Goal: Find specific page/section: Find specific page/section

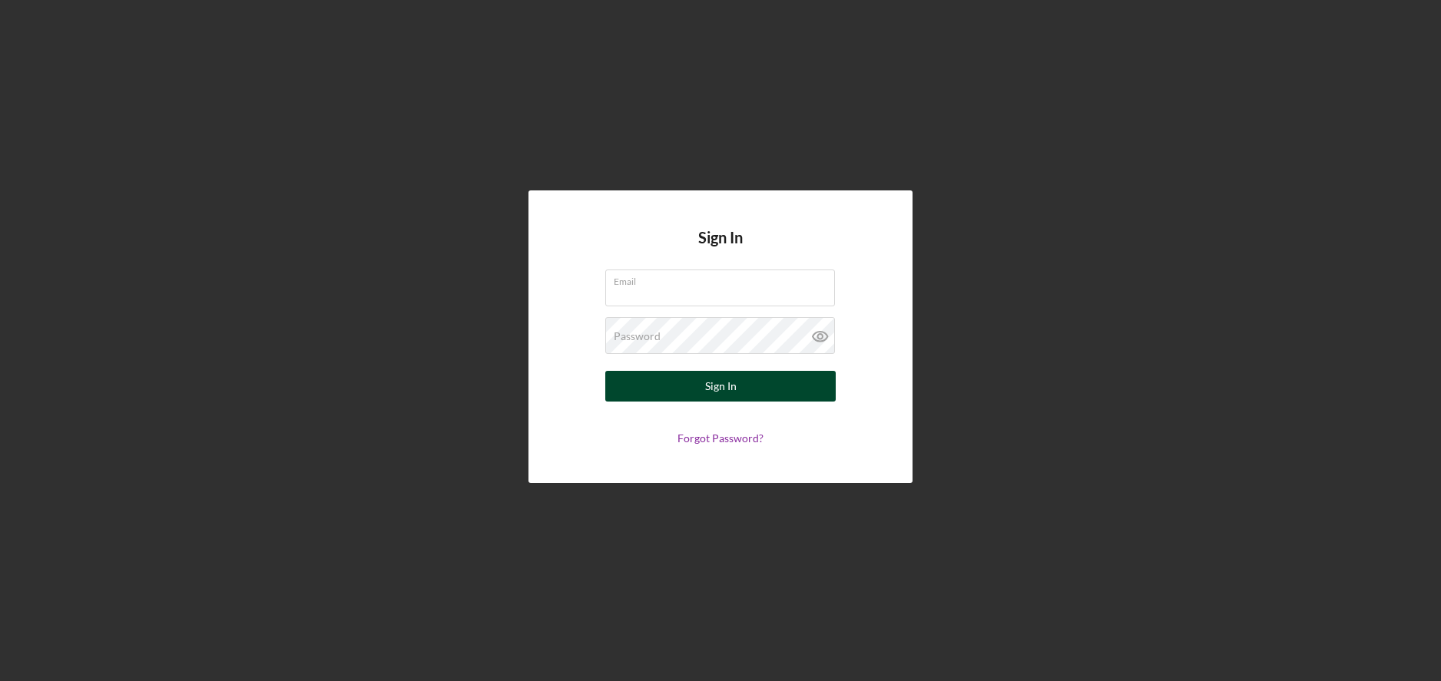
type input "[PERSON_NAME][EMAIL_ADDRESS][DOMAIN_NAME]"
click at [745, 376] on button "Sign In" at bounding box center [720, 386] width 230 height 31
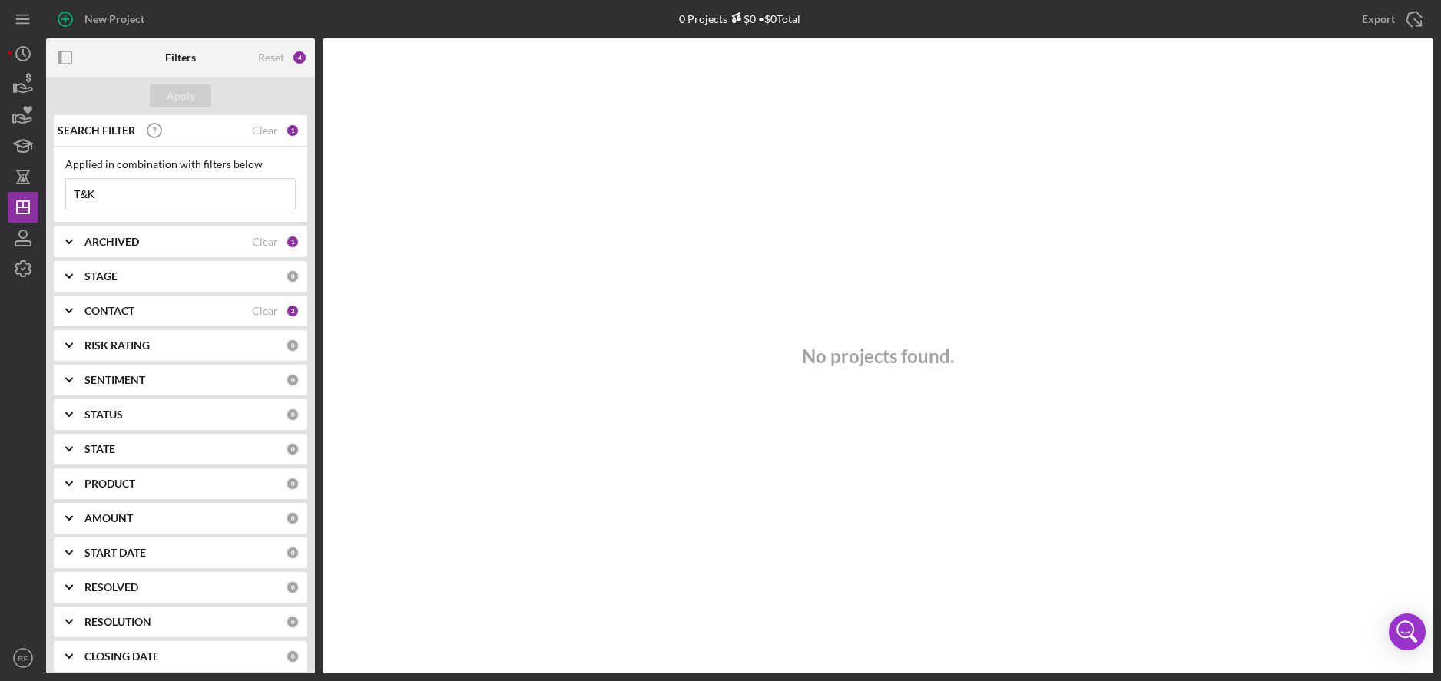
drag, startPoint x: 117, startPoint y: 194, endPoint x: 64, endPoint y: 192, distance: 53.0
click at [71, 193] on input "T&K" at bounding box center [180, 194] width 229 height 31
click at [194, 101] on button "Apply" at bounding box center [180, 95] width 61 height 23
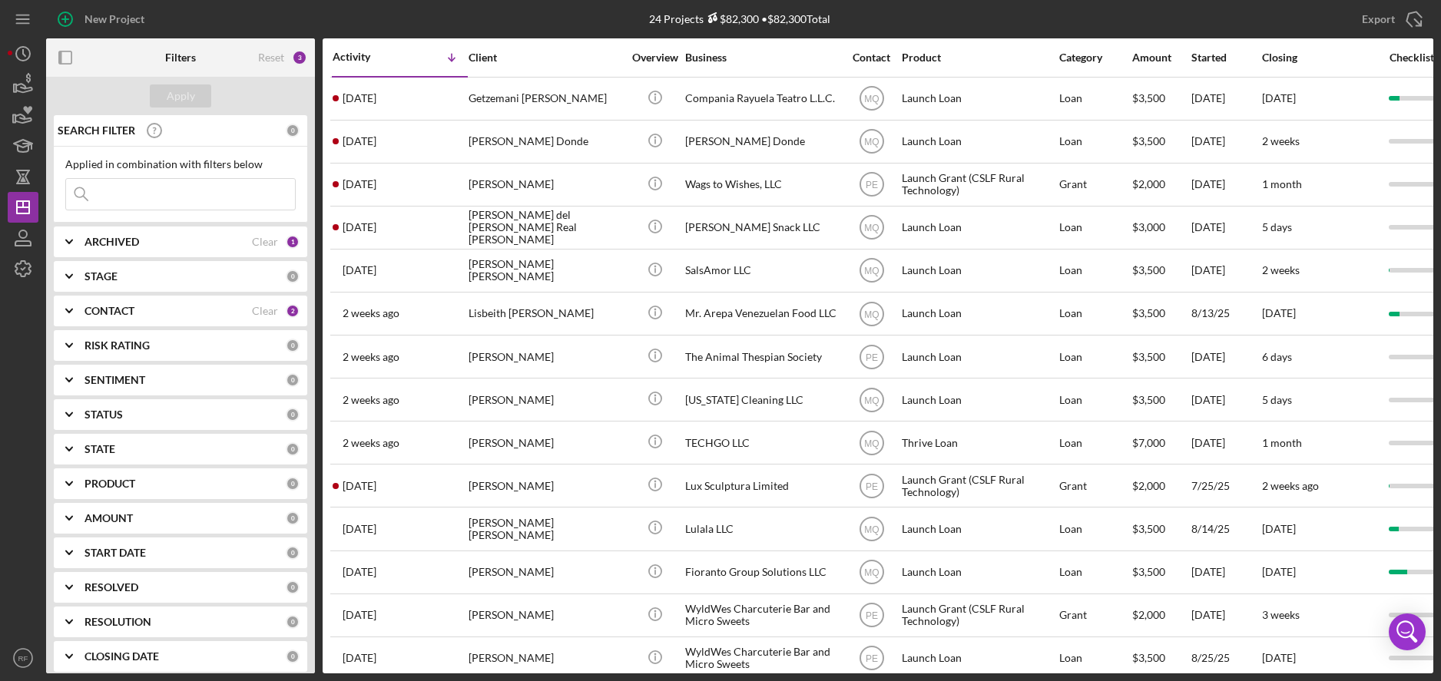
click at [158, 312] on div "CONTACT" at bounding box center [167, 311] width 167 height 12
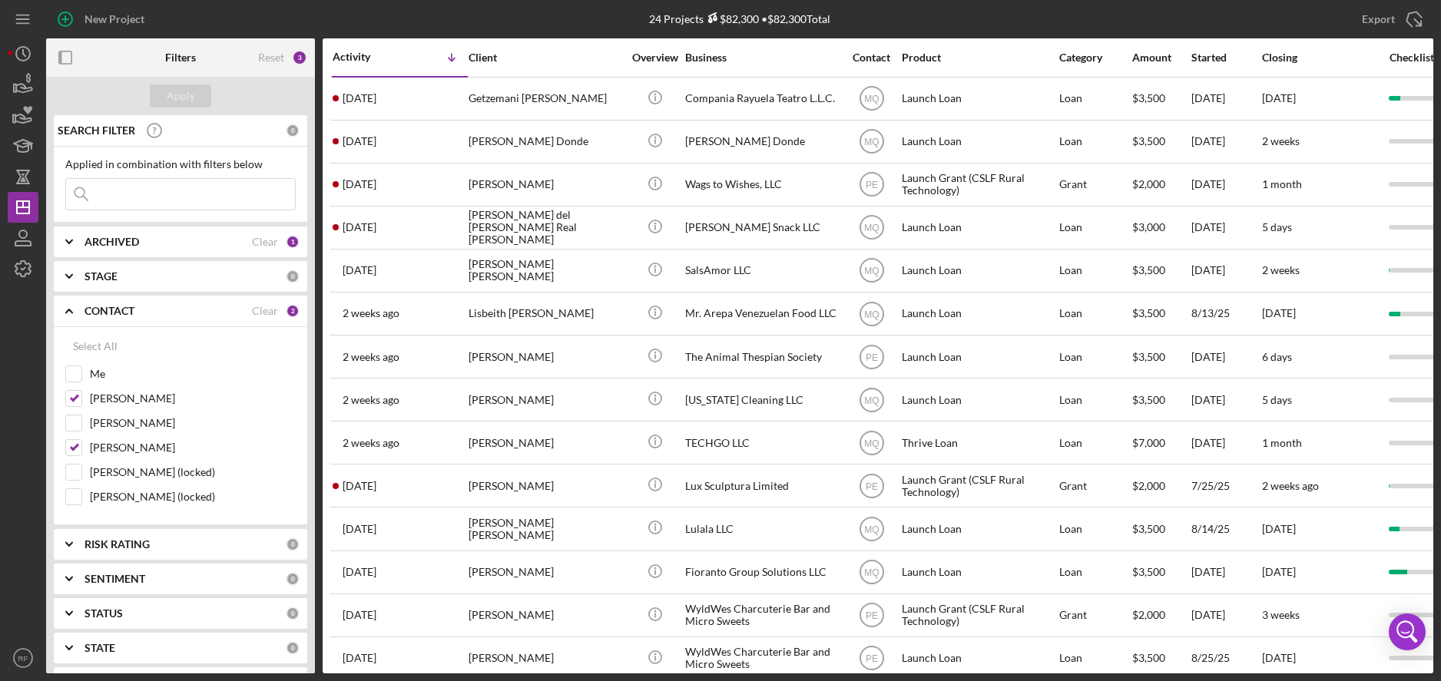
click at [158, 312] on div "CONTACT" at bounding box center [167, 311] width 167 height 12
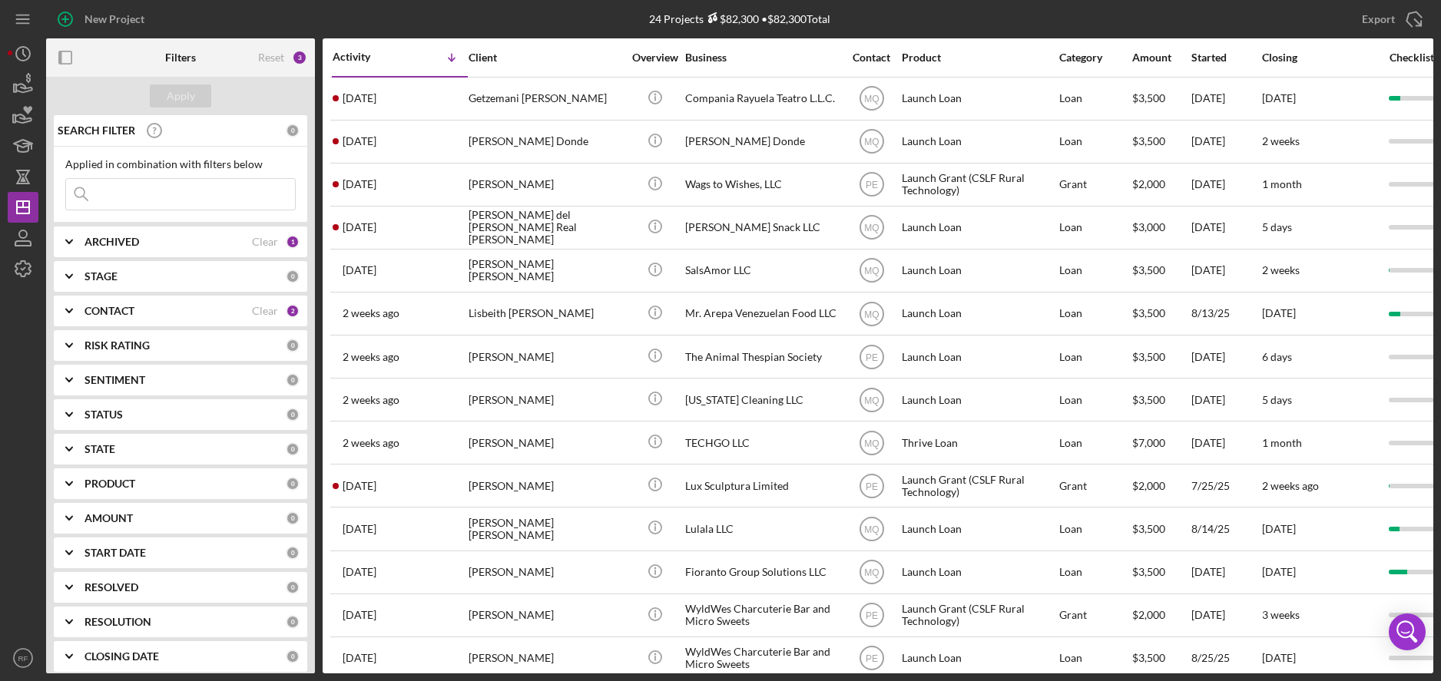
click at [116, 478] on b "PRODUCT" at bounding box center [109, 484] width 51 height 12
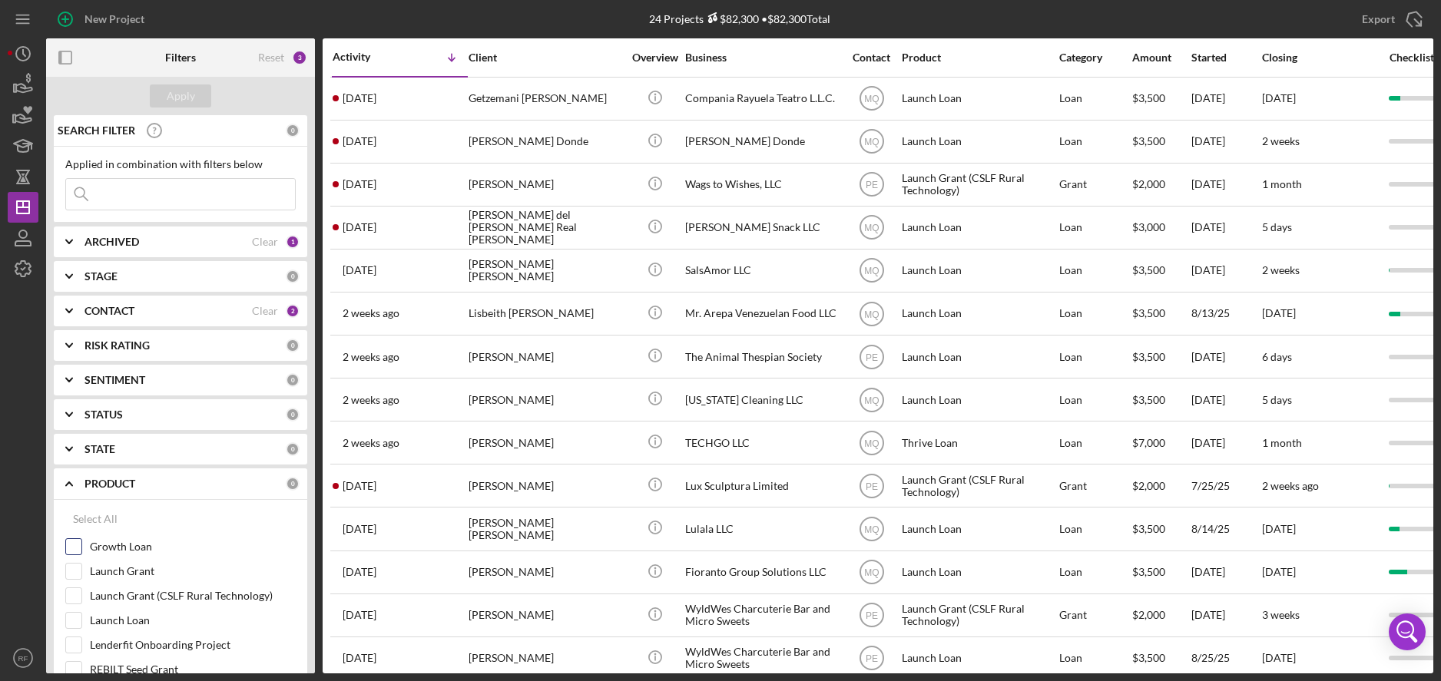
click at [96, 547] on label "Growth Loan" at bounding box center [193, 546] width 206 height 15
click at [81, 547] on input "Growth Loan" at bounding box center [73, 546] width 15 height 15
checkbox input "true"
click at [108, 614] on label "Launch Loan" at bounding box center [193, 620] width 206 height 15
click at [81, 614] on input "Launch Loan" at bounding box center [73, 620] width 15 height 15
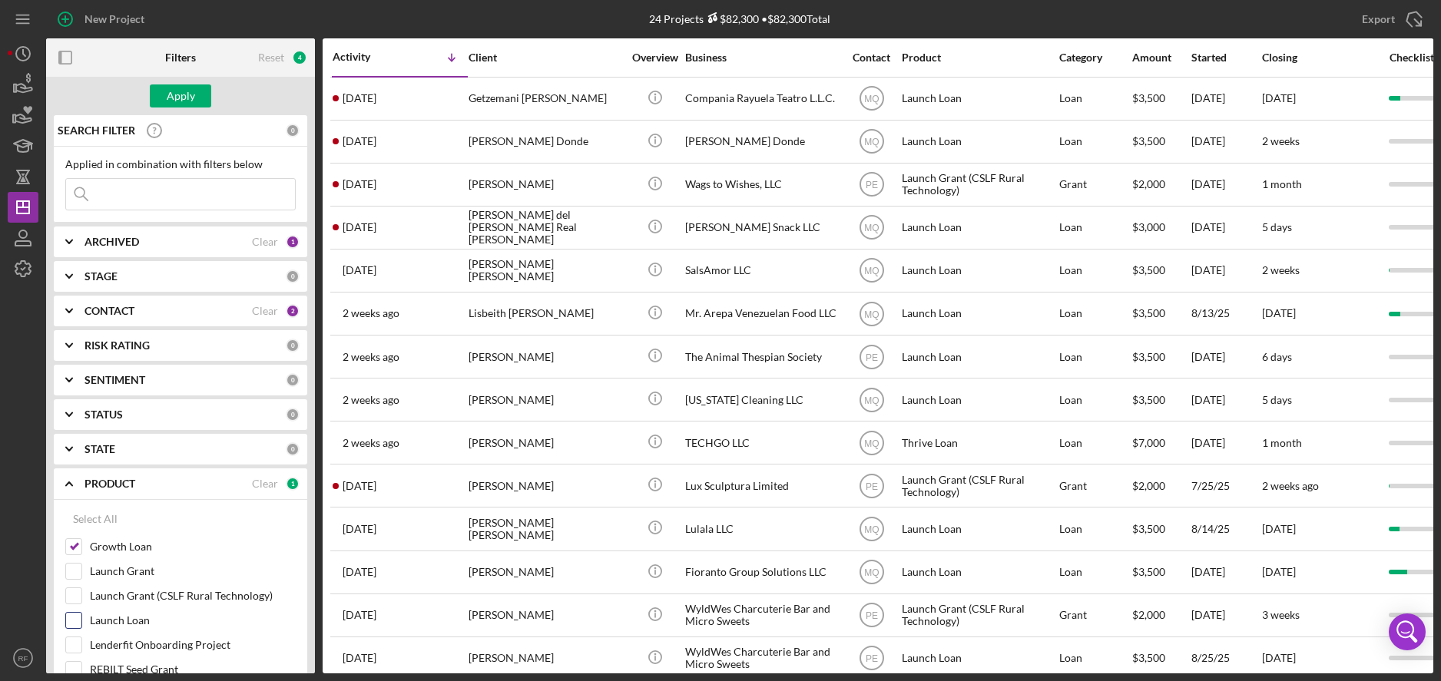
checkbox input "true"
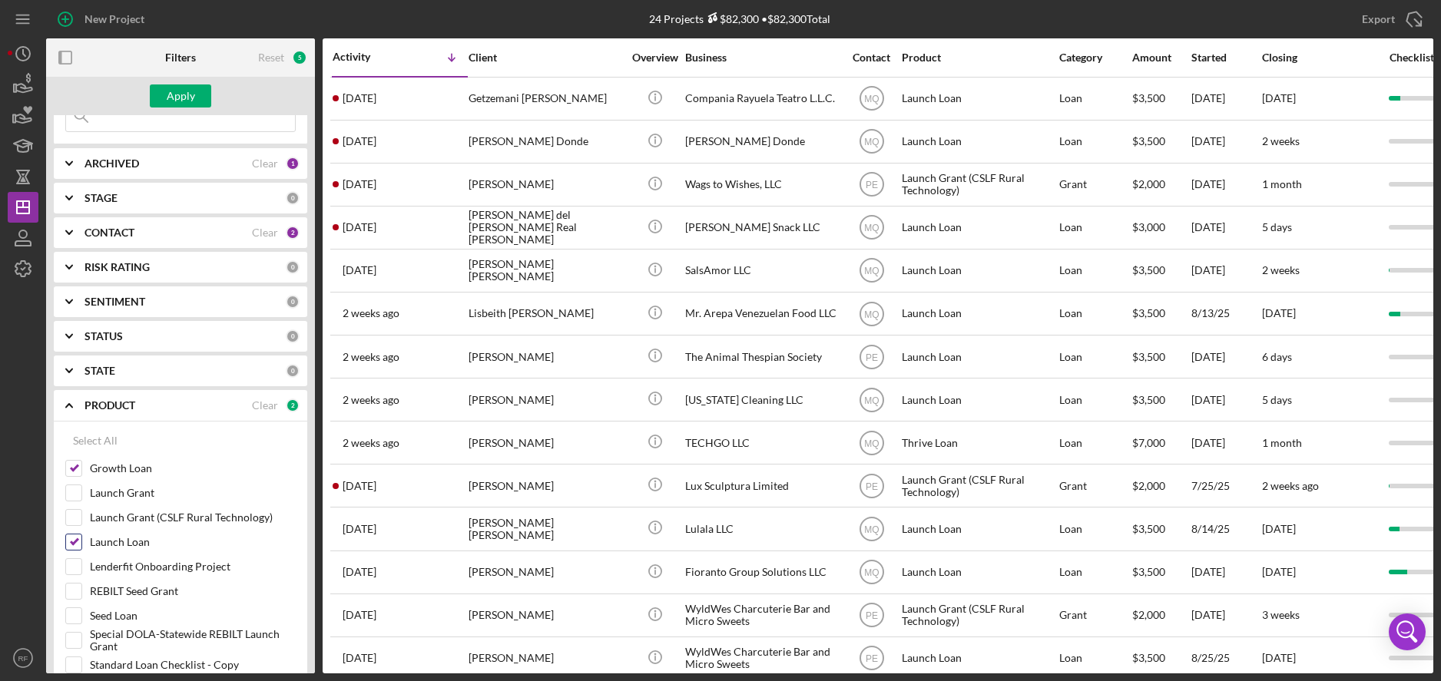
scroll to position [85, 0]
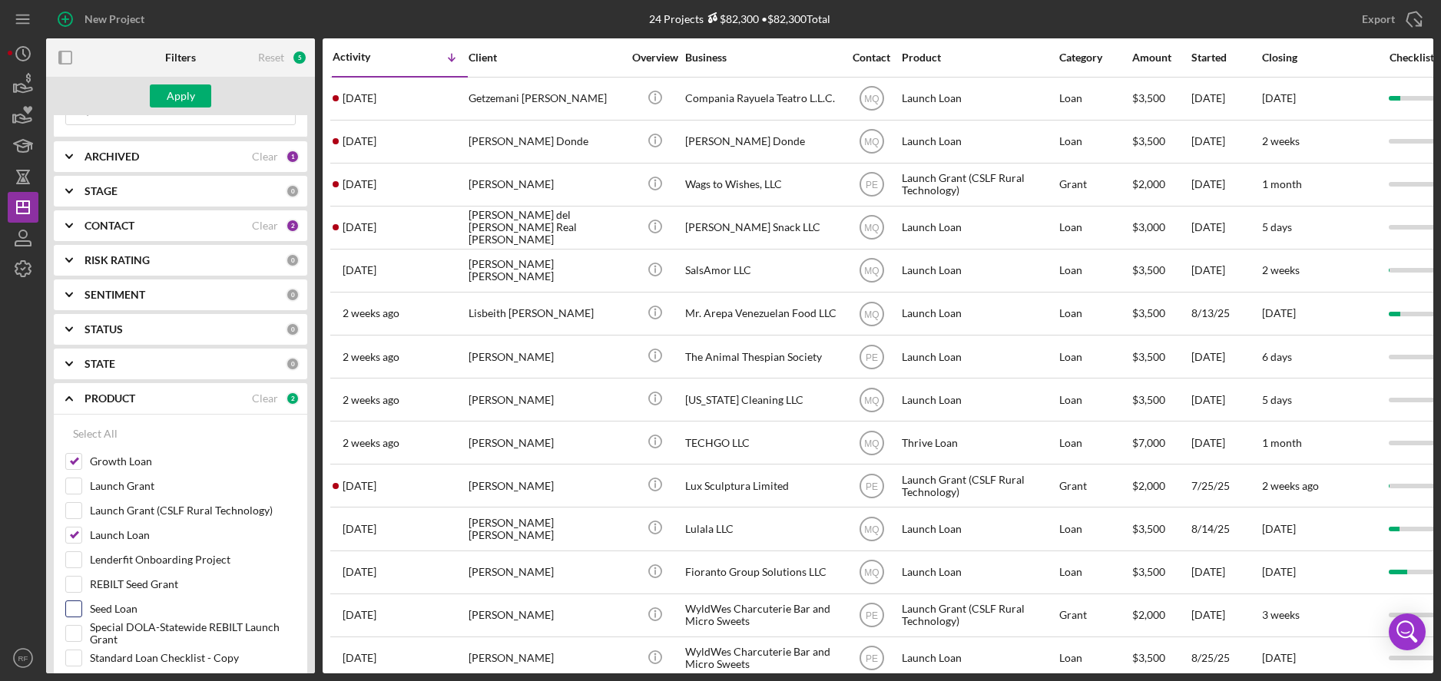
click at [117, 603] on label "Seed Loan" at bounding box center [193, 608] width 206 height 15
click at [81, 603] on input "Seed Loan" at bounding box center [73, 608] width 15 height 15
checkbox input "true"
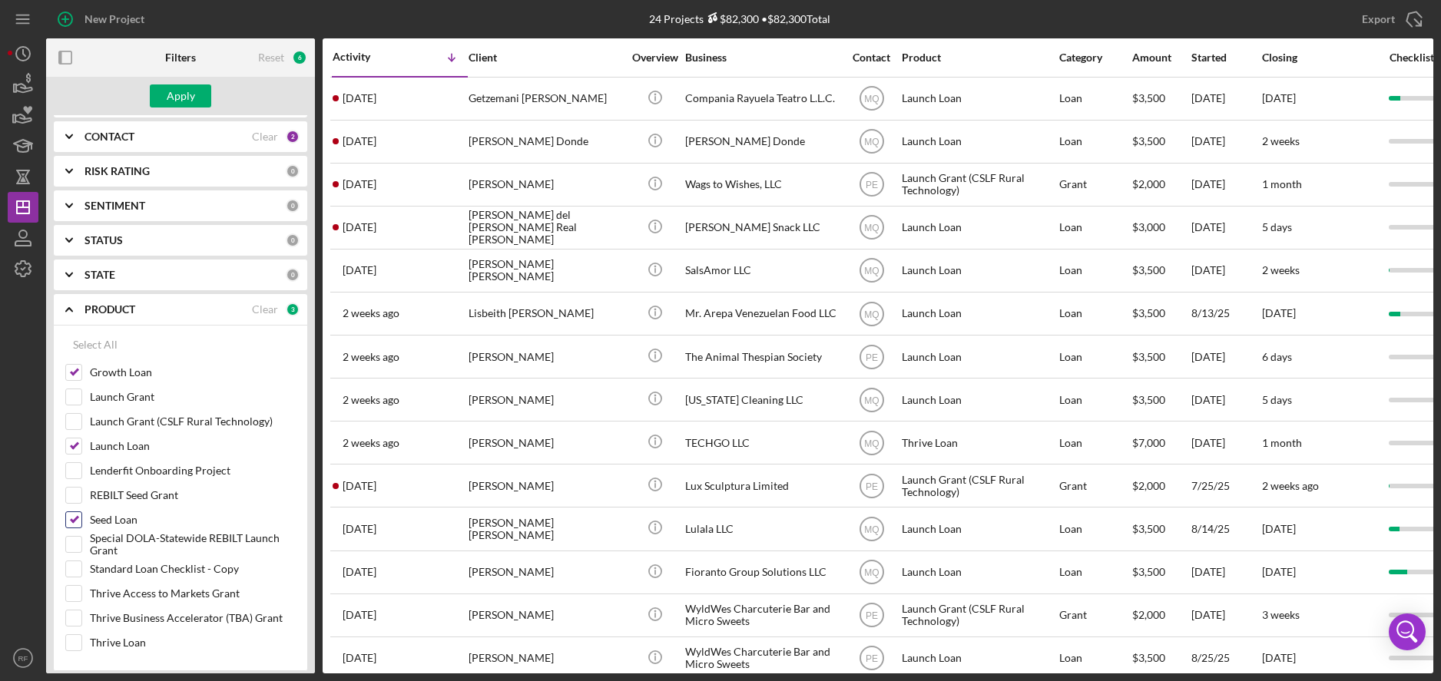
scroll to position [214, 0]
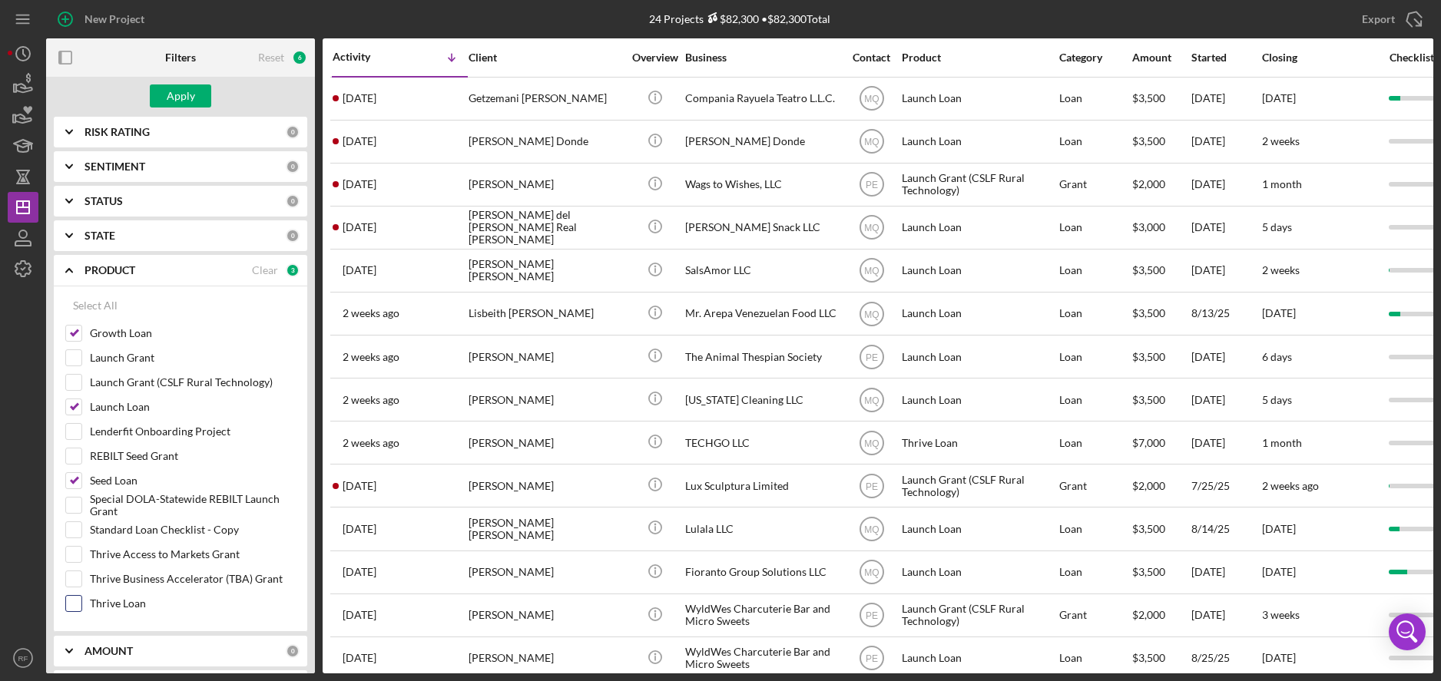
click at [117, 604] on label "Thrive Loan" at bounding box center [193, 603] width 206 height 15
click at [81, 604] on input "Thrive Loan" at bounding box center [73, 603] width 15 height 15
checkbox input "true"
click at [165, 98] on button "Apply" at bounding box center [180, 95] width 61 height 23
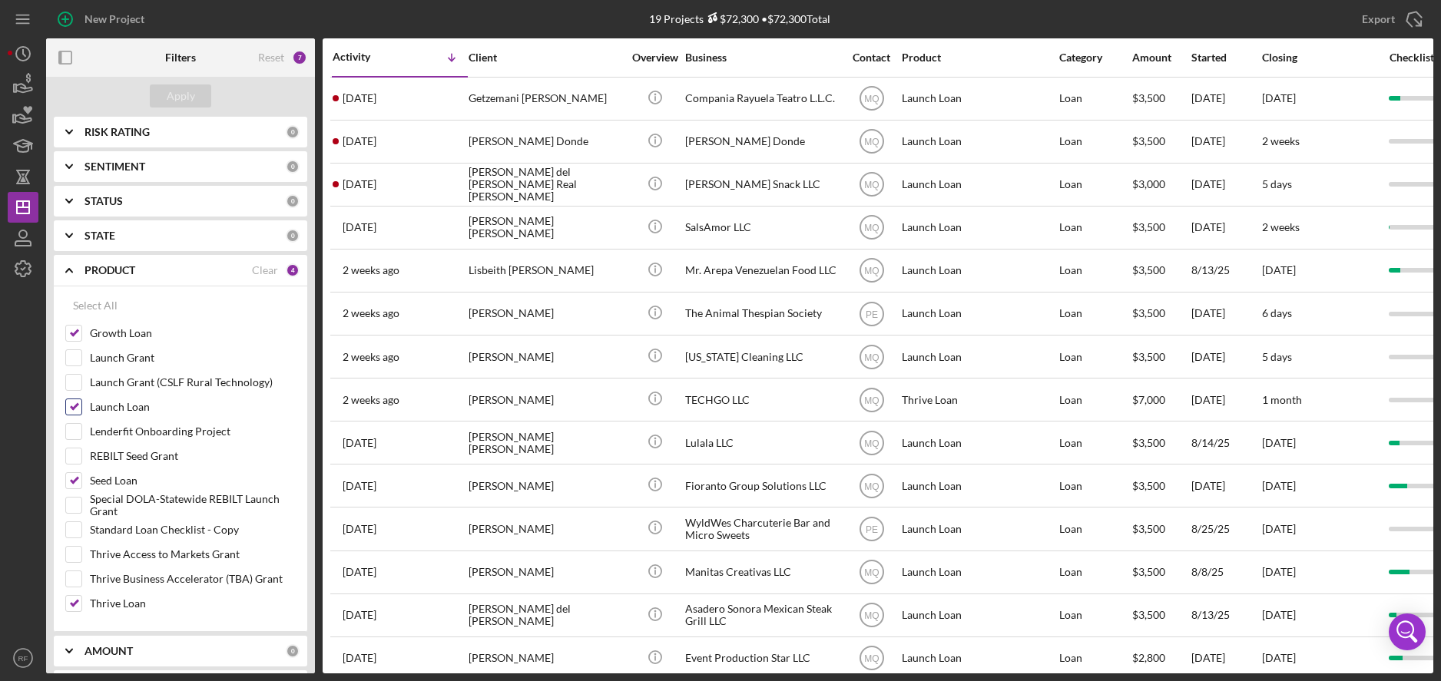
scroll to position [0, 0]
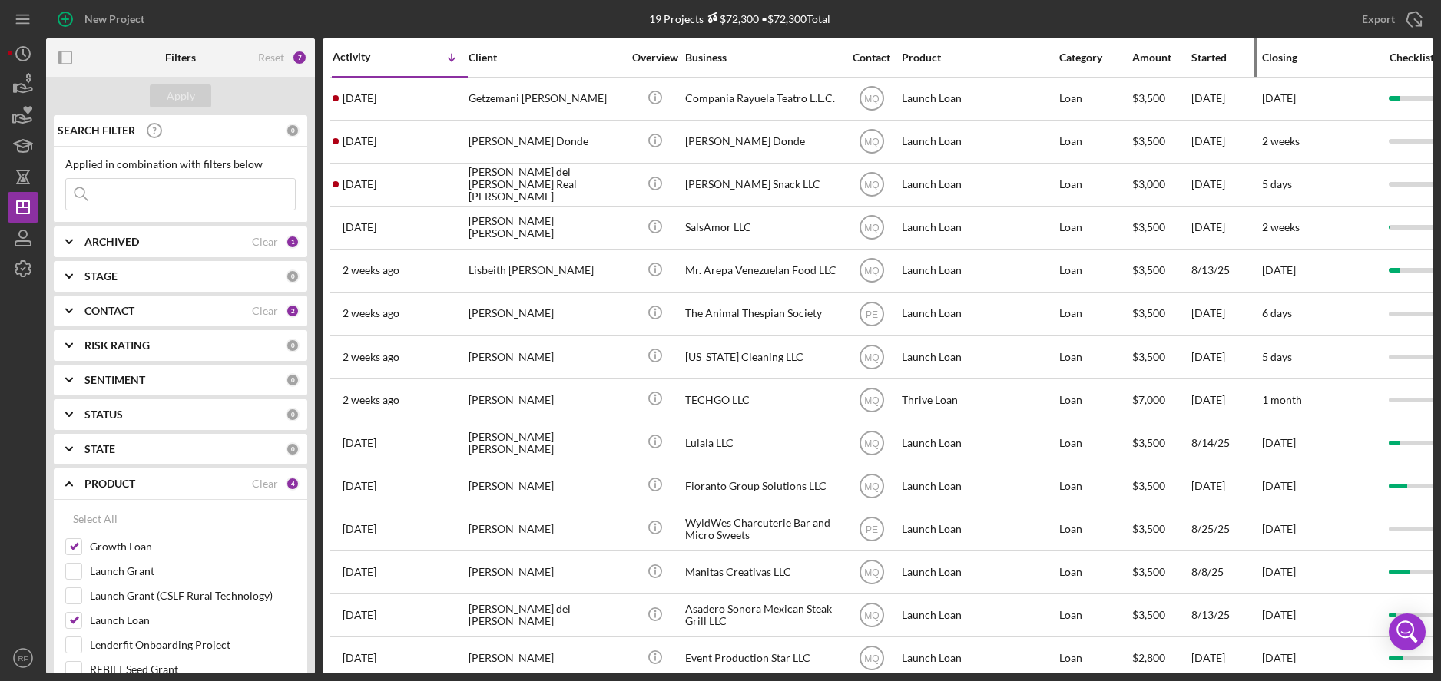
click at [1224, 61] on div "Started" at bounding box center [1225, 57] width 69 height 12
